Goal: Information Seeking & Learning: Learn about a topic

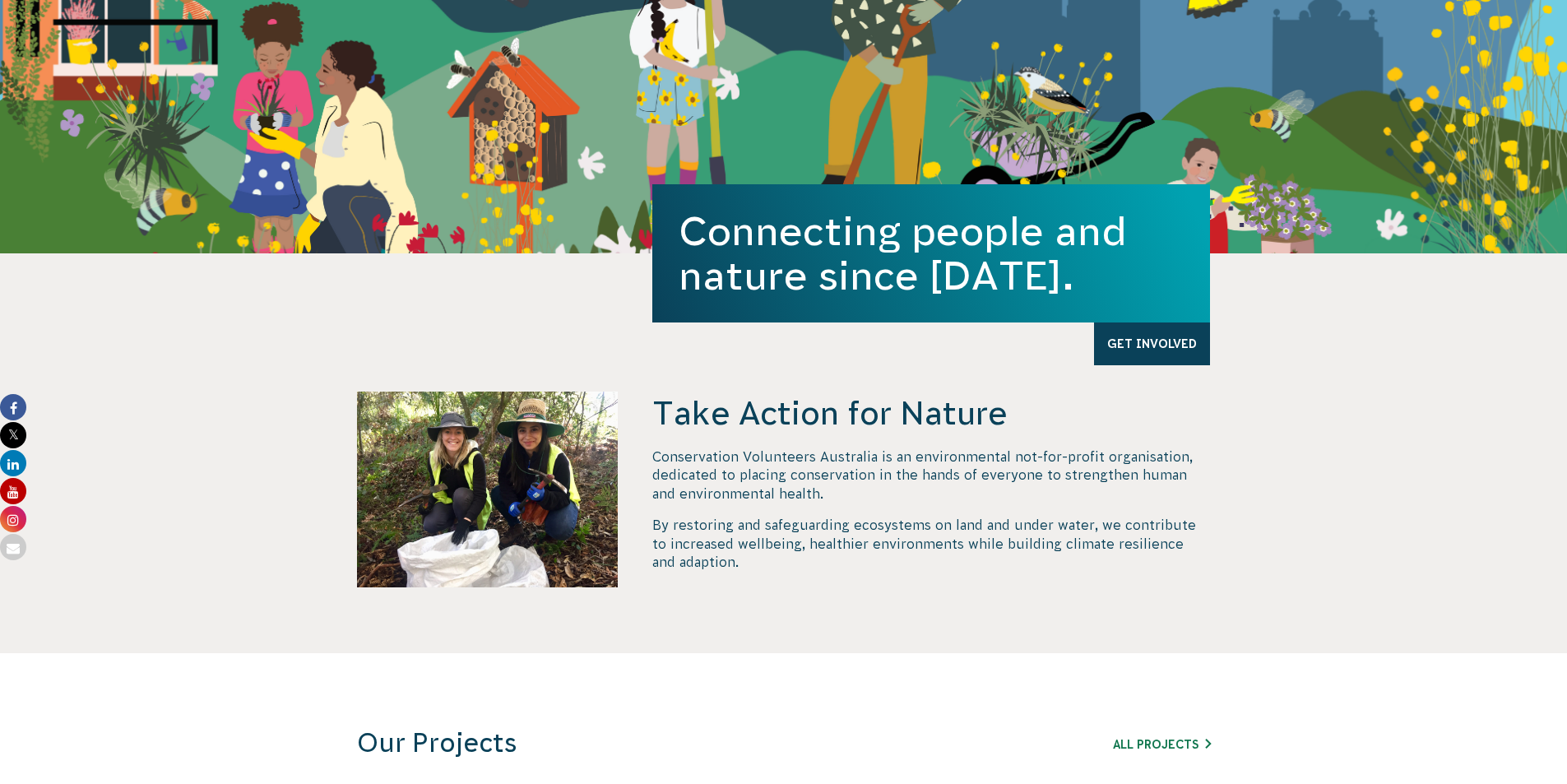
scroll to position [740, 0]
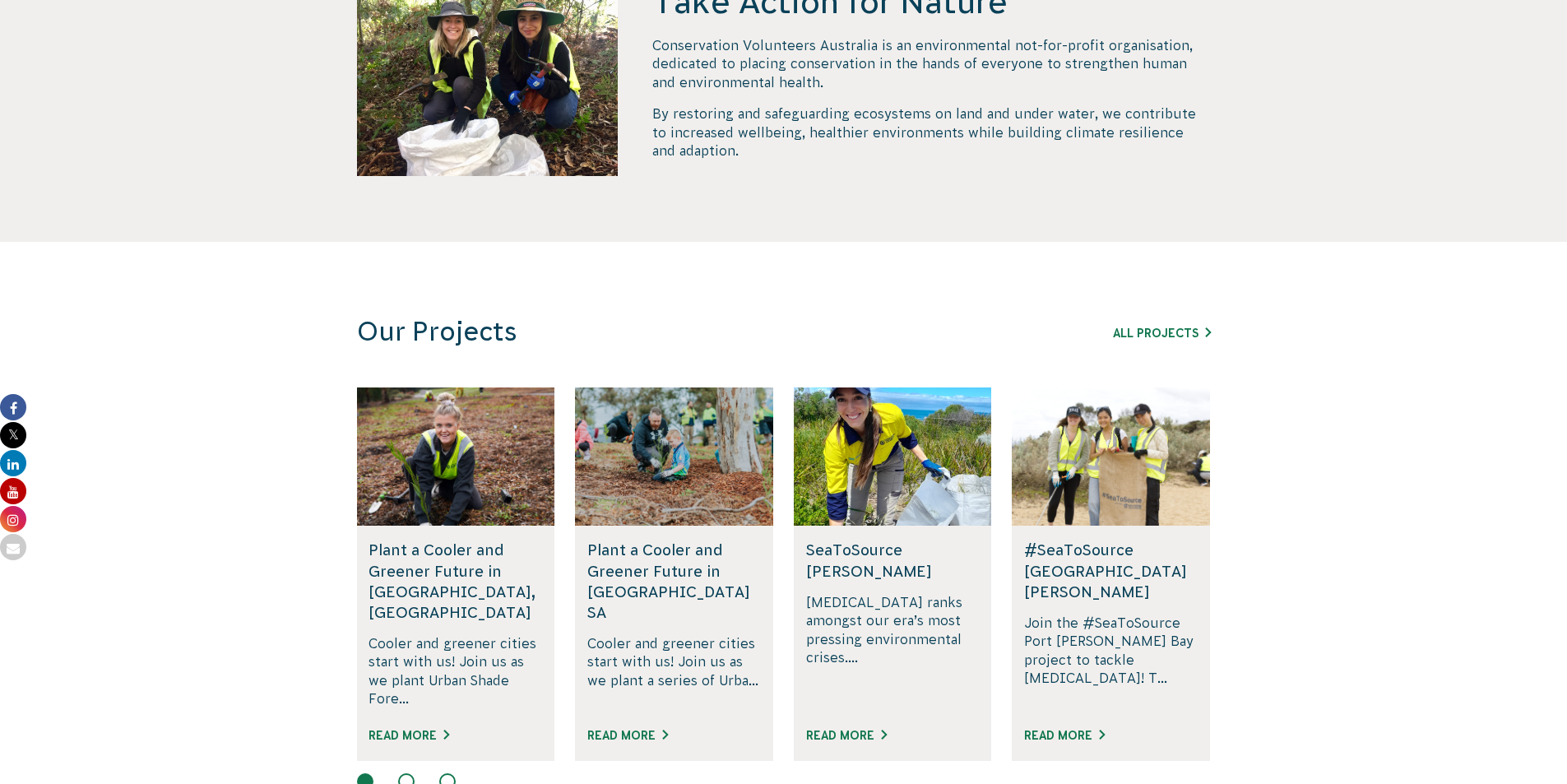
click at [823, 535] on div "Rewilding [GEOGRAPHIC_DATA], [GEOGRAPHIC_DATA] Join us in rewilding [GEOGRAPHIC…" at bounding box center [1342, 573] width 4155 height 372
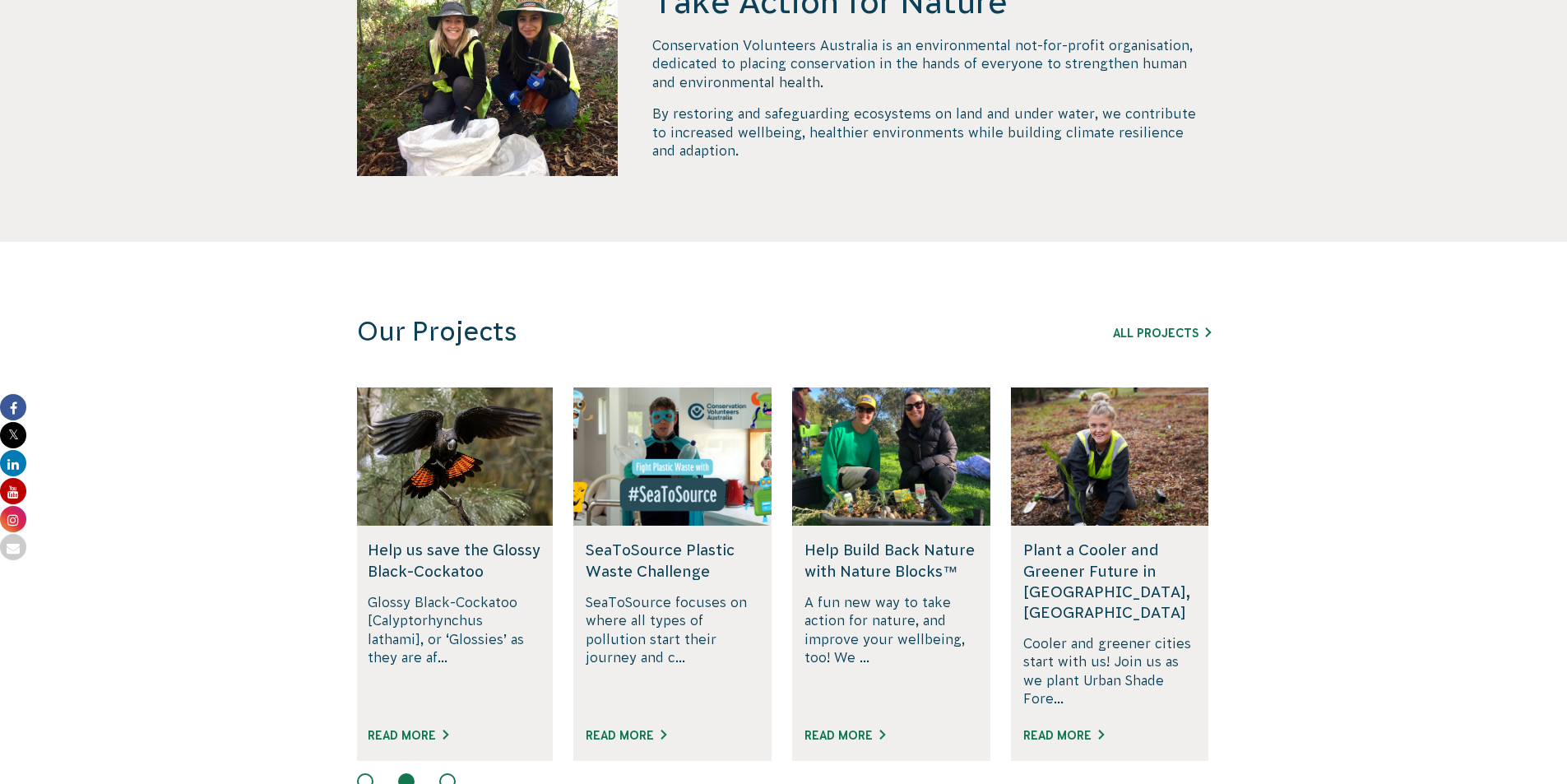
click at [448, 773] on button at bounding box center [448, 781] width 17 height 17
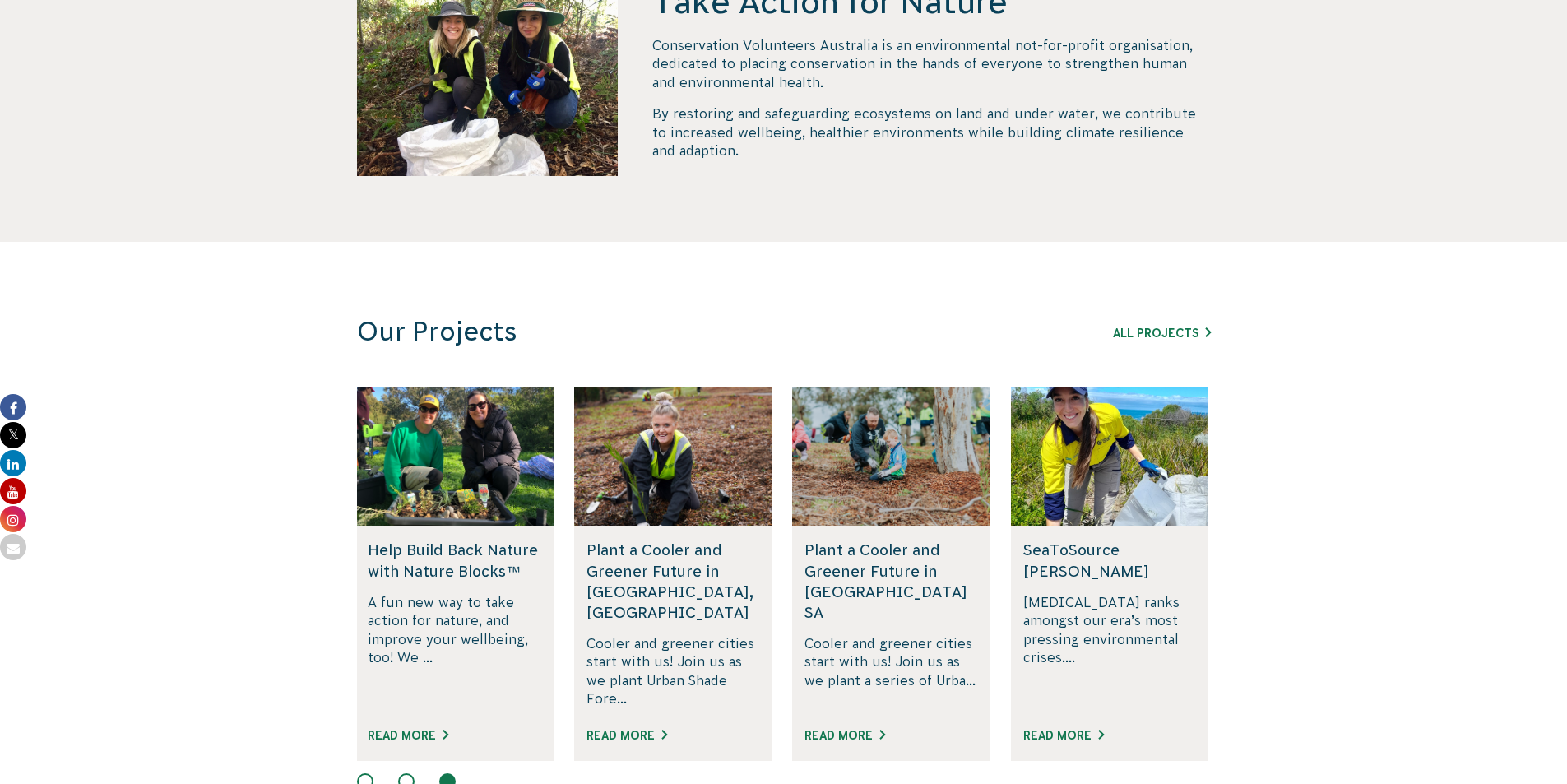
click at [1083, 551] on h5 "SeaToSource [PERSON_NAME]" at bounding box center [1110, 560] width 174 height 41
click at [1082, 729] on link "Read More" at bounding box center [1063, 735] width 81 height 13
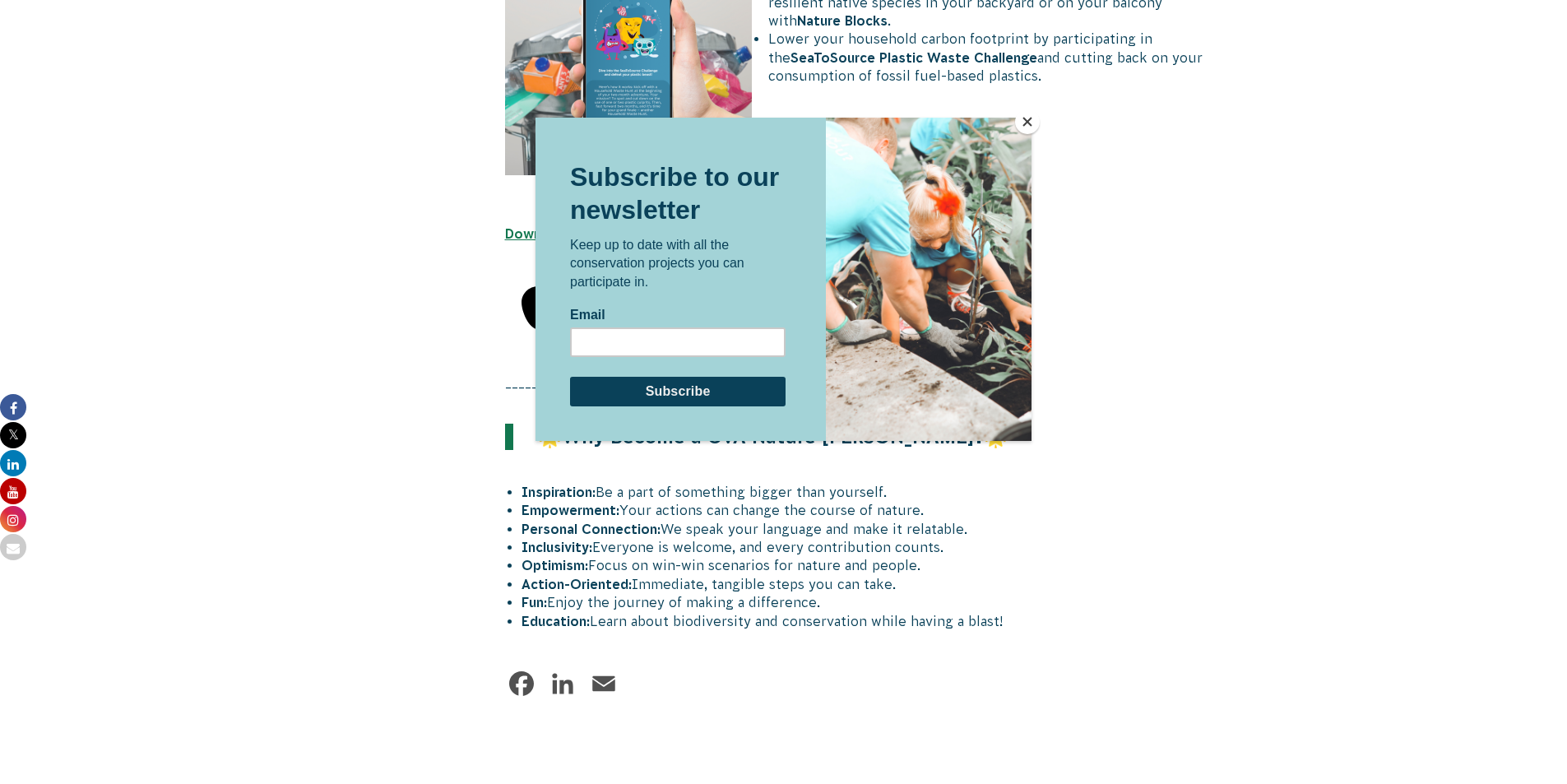
scroll to position [1316, 0]
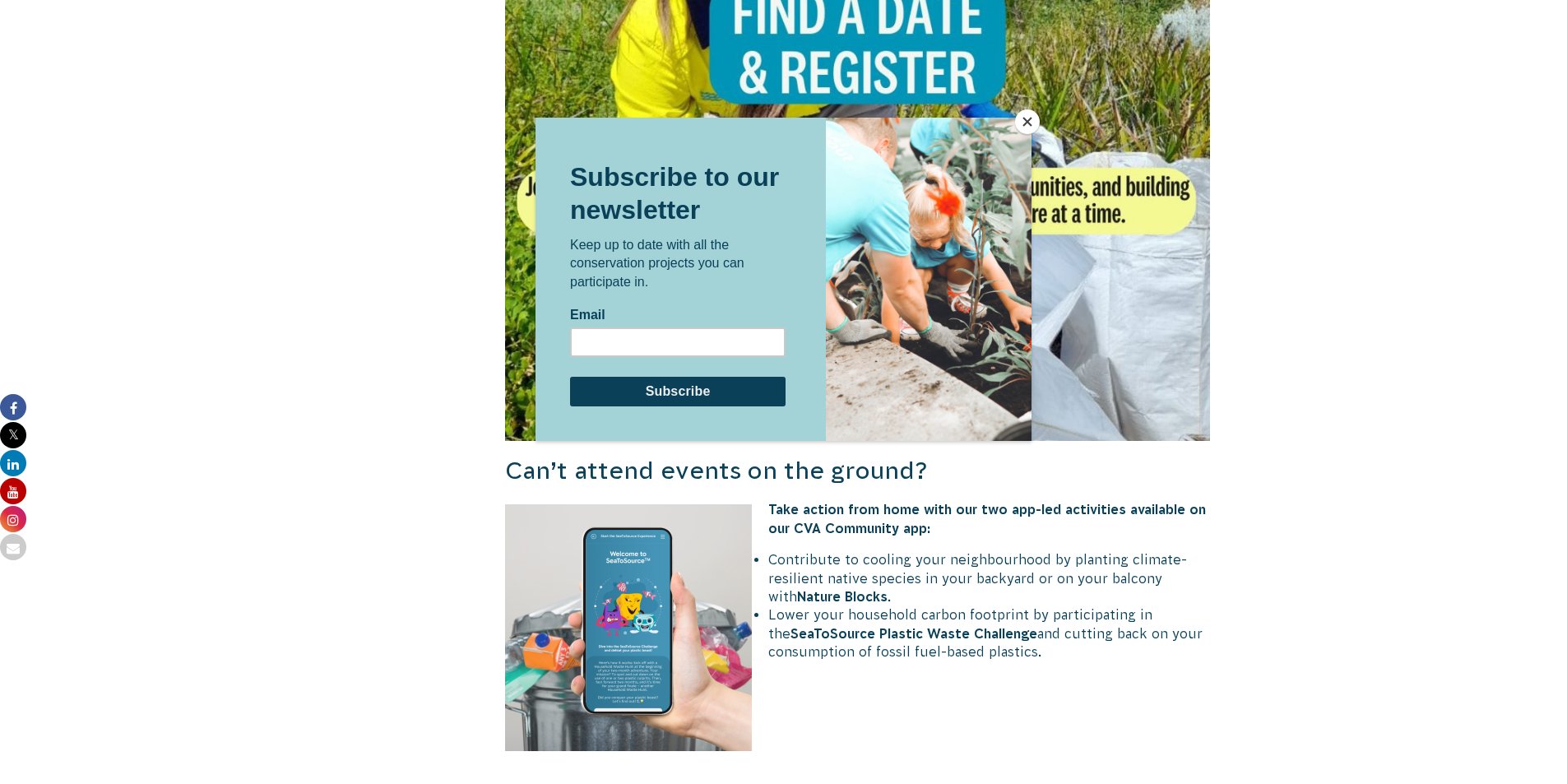
click at [1022, 120] on button "Close" at bounding box center [1027, 121] width 24 height 24
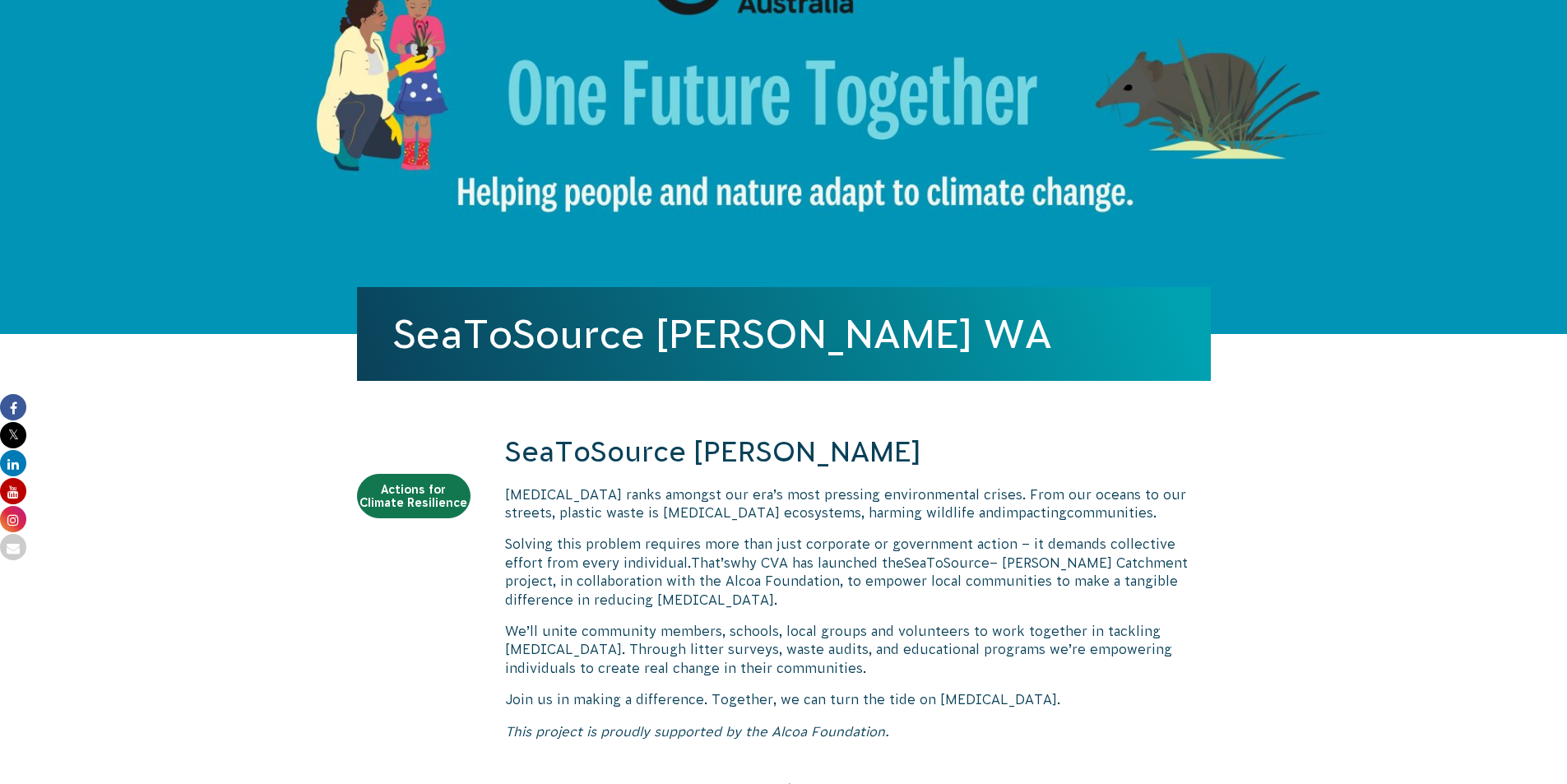
scroll to position [0, 0]
